Goal: Check status: Check status

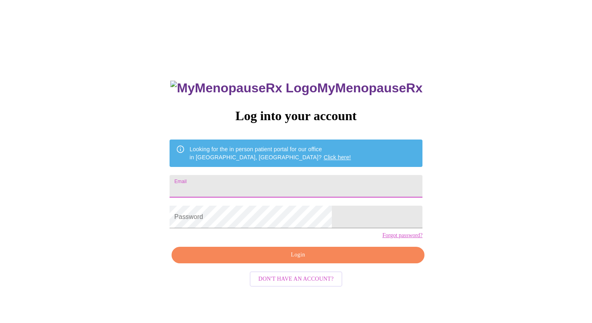
click at [250, 185] on input "Email" at bounding box center [296, 186] width 253 height 23
type input "JRMSculpt@gmail.com"
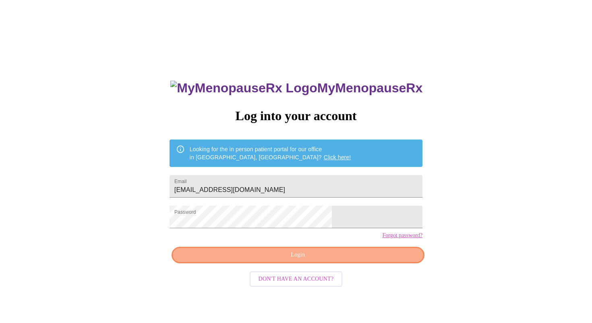
click at [347, 260] on span "Login" at bounding box center [298, 255] width 234 height 10
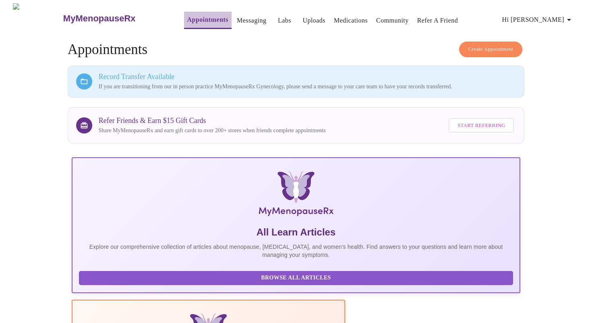
click at [187, 14] on link "Appointments" at bounding box center [207, 19] width 41 height 11
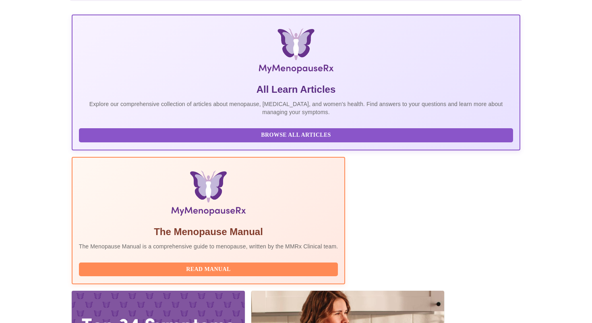
scroll to position [160, 0]
